Goal: Check status: Check status

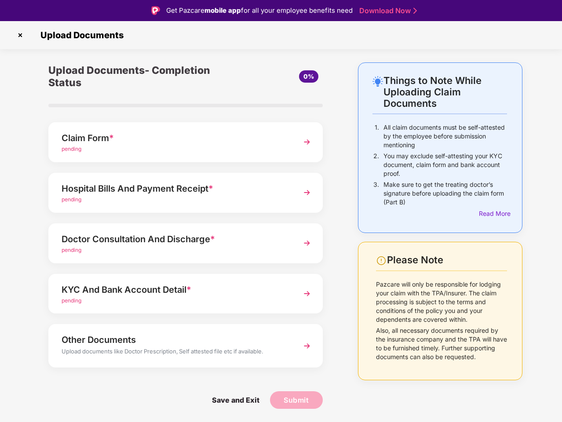
click at [20, 35] on img at bounding box center [20, 35] width 14 height 14
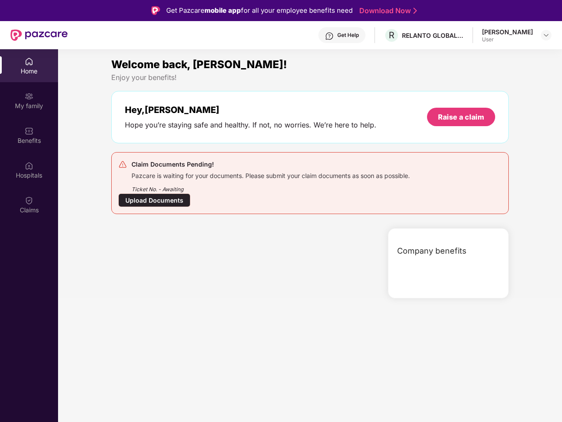
click at [493, 228] on div "Company benefits" at bounding box center [448, 263] width 121 height 70
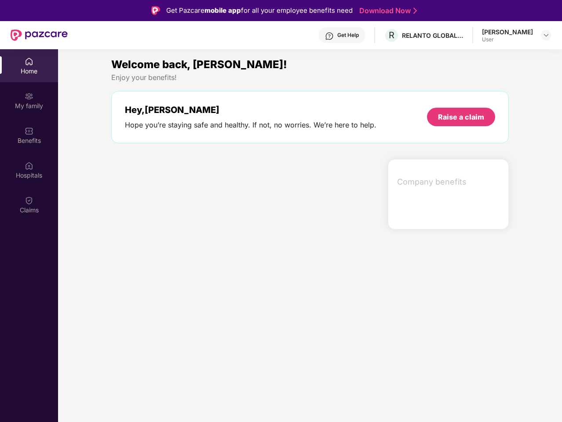
click at [186, 142] on div "Hey, [PERSON_NAME] Hope you’re staying safe and healthy. If not, no worries. We…" at bounding box center [309, 117] width 397 height 52
click at [186, 193] on div at bounding box center [246, 194] width 277 height 70
click at [186, 243] on section "Welcome back, [PERSON_NAME]! Enjoy your benefits! Hey, [PERSON_NAME] Hope you’r…" at bounding box center [310, 260] width 504 height 422
click at [186, 294] on section "Welcome back, [PERSON_NAME]! Enjoy your benefits! Hey, [PERSON_NAME] Hope you’r…" at bounding box center [310, 260] width 504 height 422
click at [186, 346] on section "Welcome back, [PERSON_NAME]! Enjoy your benefits! Hey, [PERSON_NAME] Hope you’r…" at bounding box center [310, 260] width 504 height 422
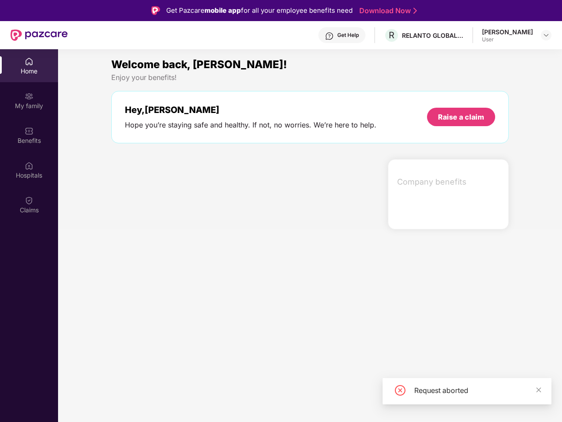
click at [235, 400] on section "Welcome back, [PERSON_NAME]! Enjoy your benefits! Hey, [PERSON_NAME] Hope you’r…" at bounding box center [310, 260] width 504 height 422
click at [296, 400] on section "Welcome back, [PERSON_NAME]! Enjoy your benefits! Hey, [PERSON_NAME] Hope you’r…" at bounding box center [310, 260] width 504 height 422
